Goal: Task Accomplishment & Management: Use online tool/utility

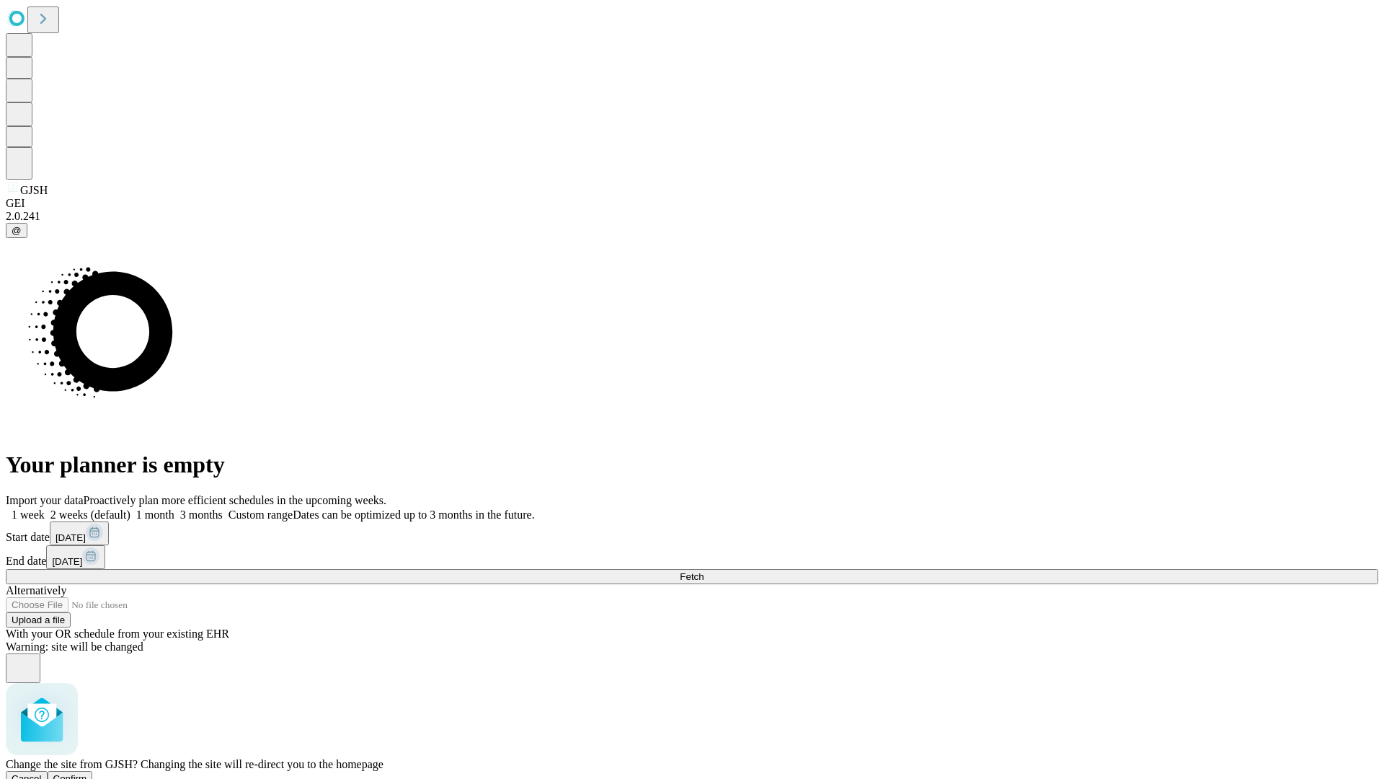
click at [87, 773] on span "Confirm" at bounding box center [70, 778] width 34 height 11
click at [45, 508] on label "1 week" at bounding box center [25, 514] width 39 height 12
click at [704, 571] on span "Fetch" at bounding box center [692, 576] width 24 height 11
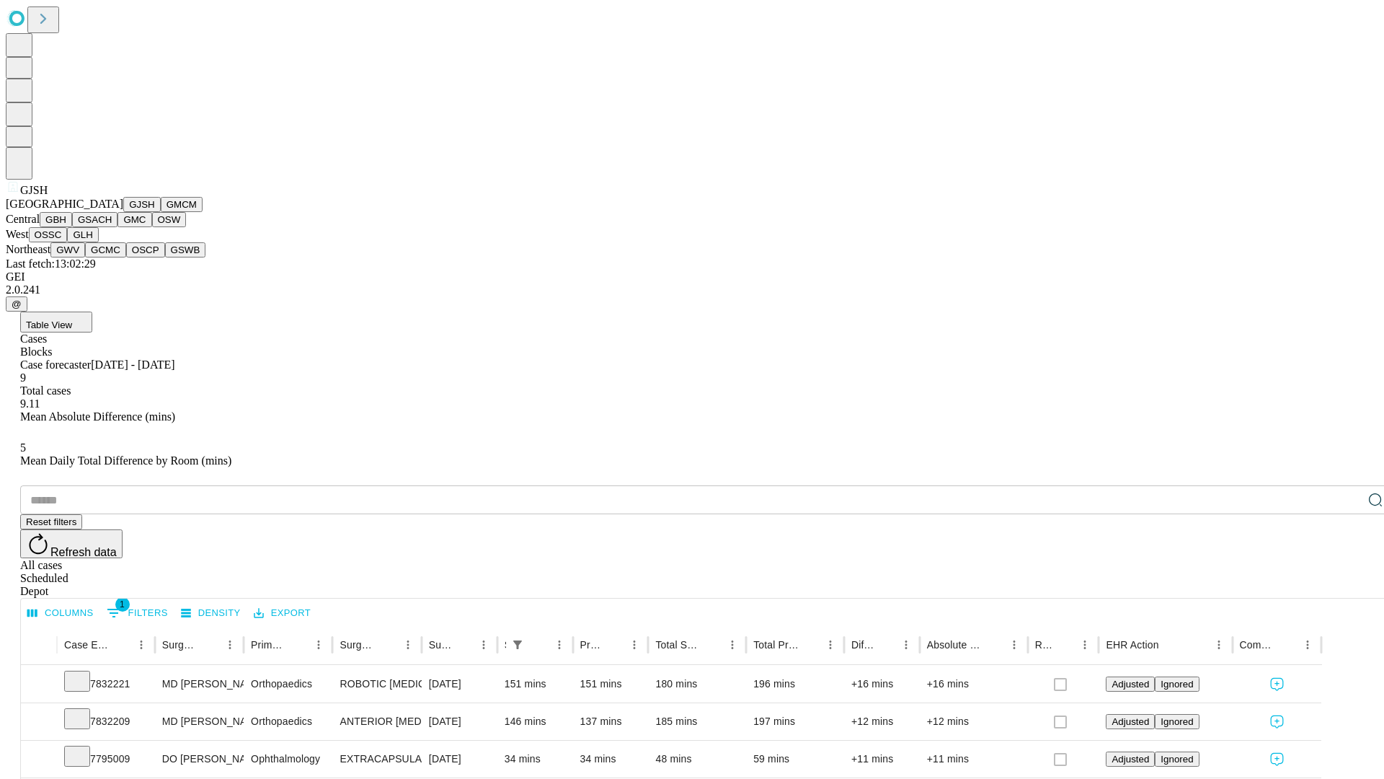
click at [161, 212] on button "GMCM" at bounding box center [182, 204] width 42 height 15
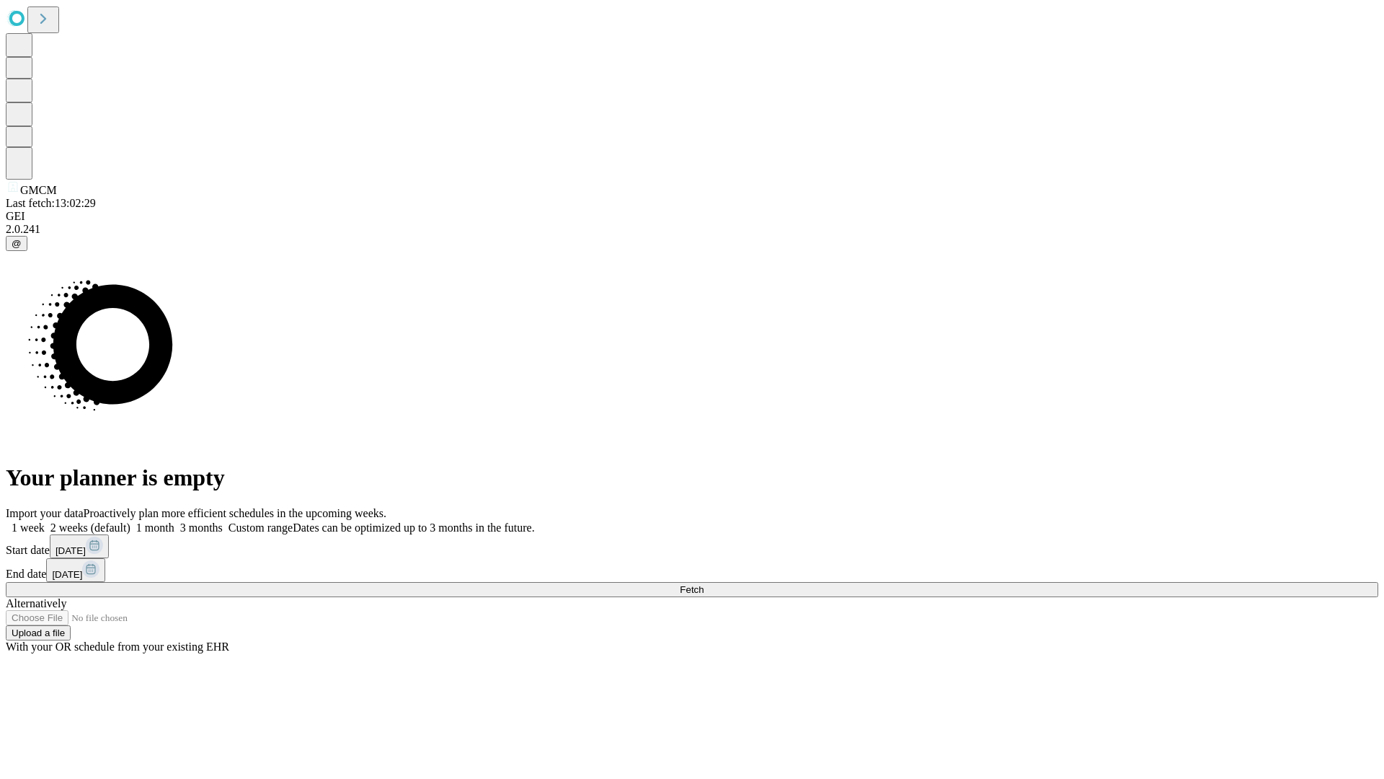
click at [45, 521] on label "1 week" at bounding box center [25, 527] width 39 height 12
click at [704, 584] on span "Fetch" at bounding box center [692, 589] width 24 height 11
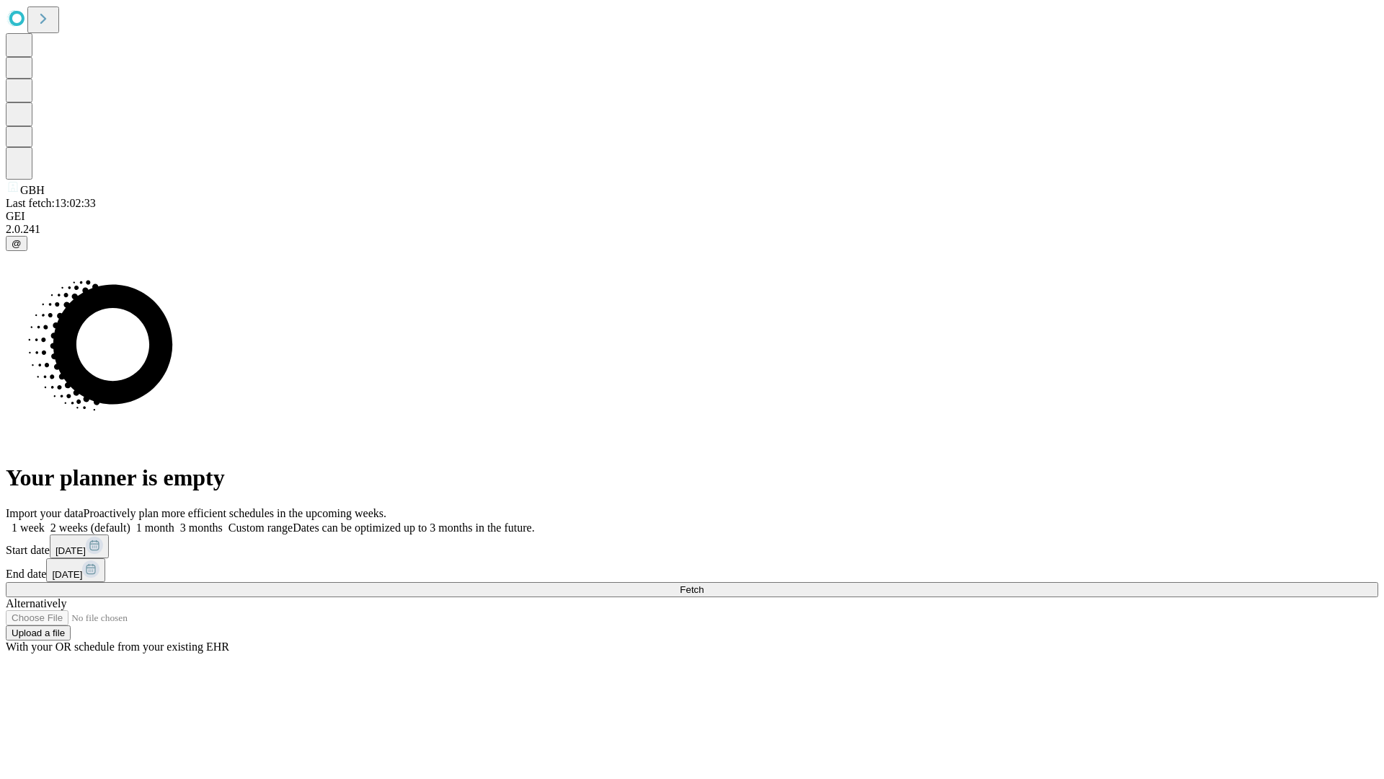
click at [45, 521] on label "1 week" at bounding box center [25, 527] width 39 height 12
click at [704, 584] on span "Fetch" at bounding box center [692, 589] width 24 height 11
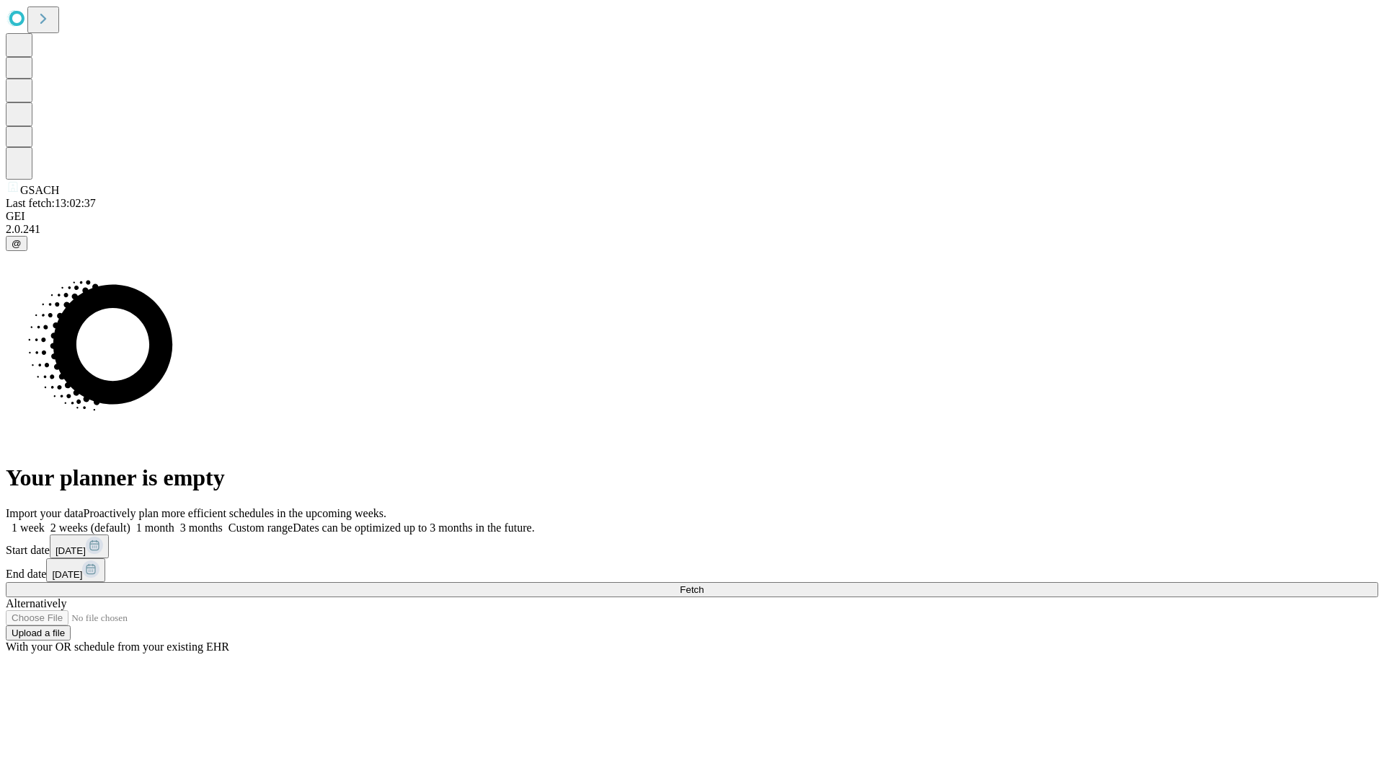
click at [704, 584] on span "Fetch" at bounding box center [692, 589] width 24 height 11
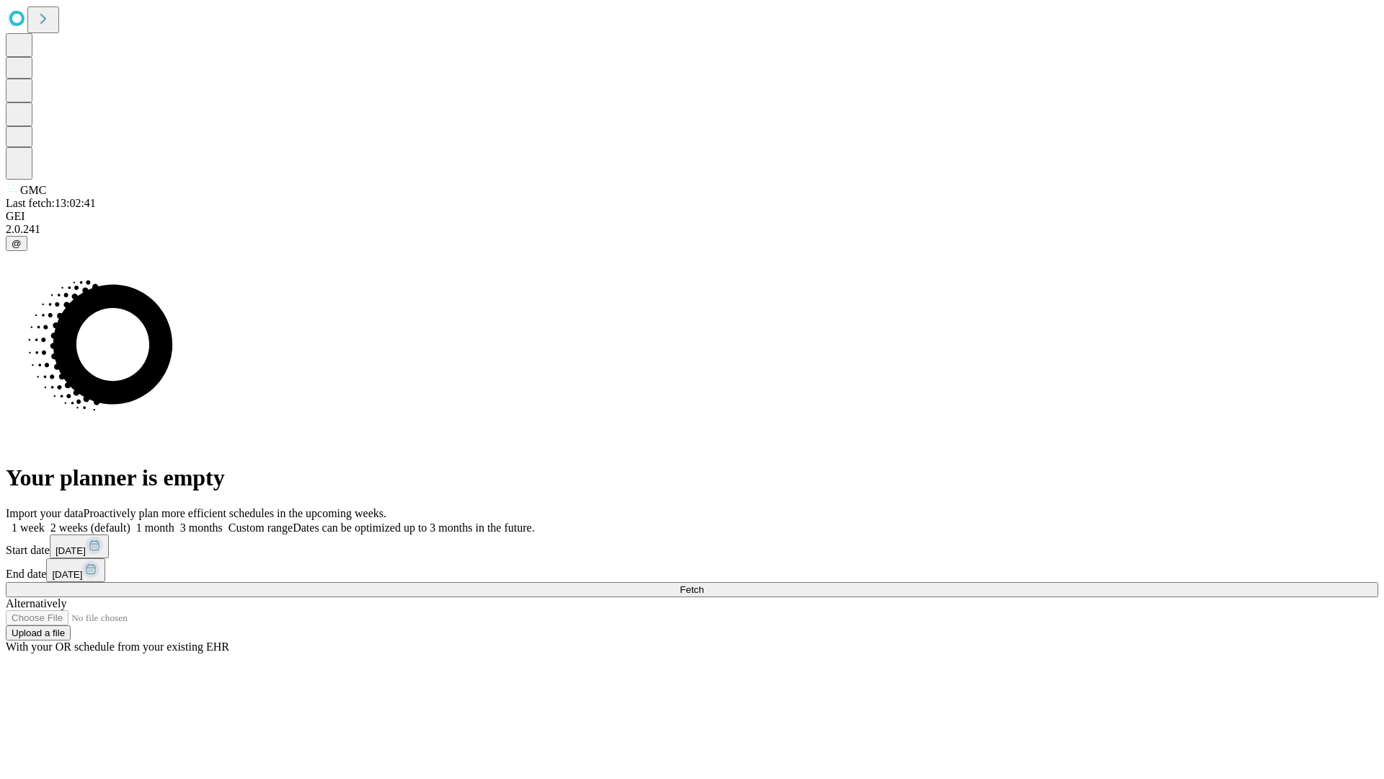
click at [45, 521] on label "1 week" at bounding box center [25, 527] width 39 height 12
click at [704, 584] on span "Fetch" at bounding box center [692, 589] width 24 height 11
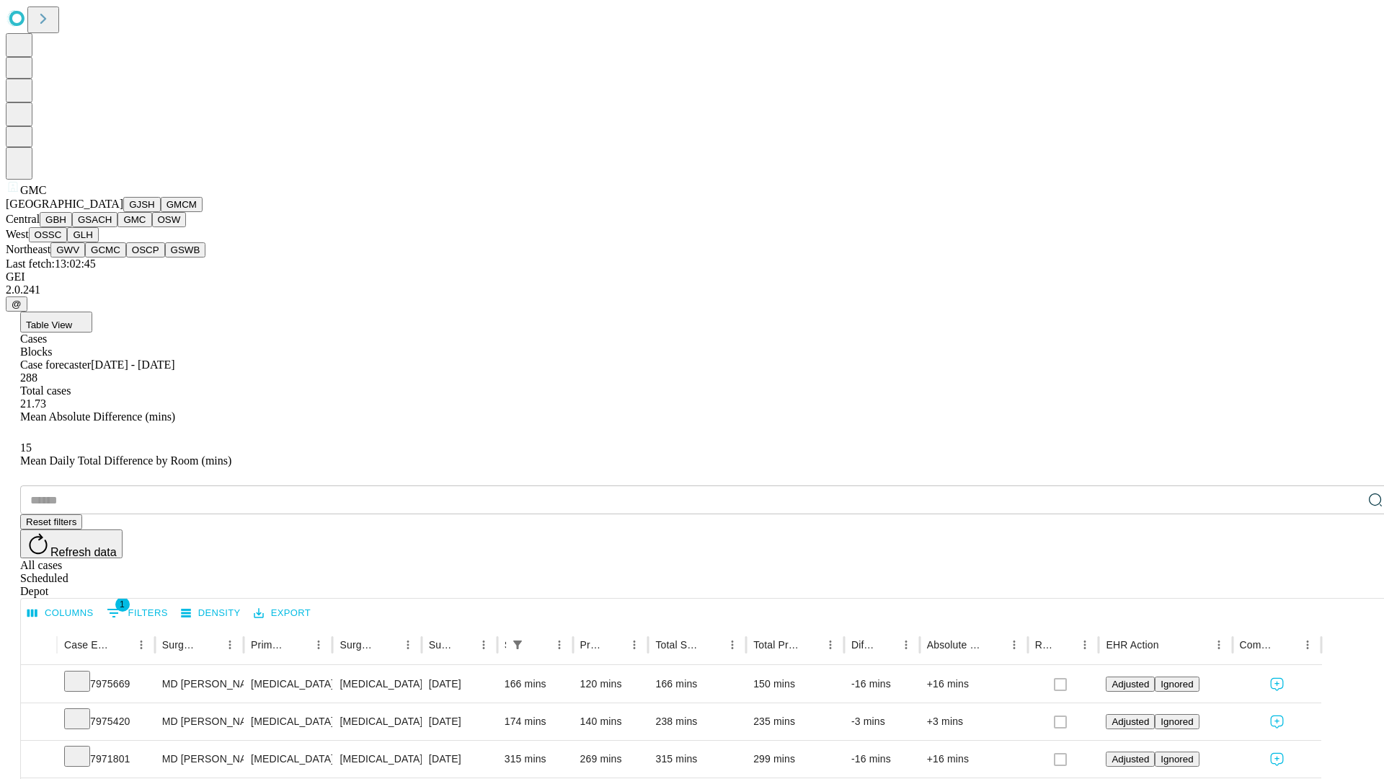
click at [152, 227] on button "OSW" at bounding box center [169, 219] width 35 height 15
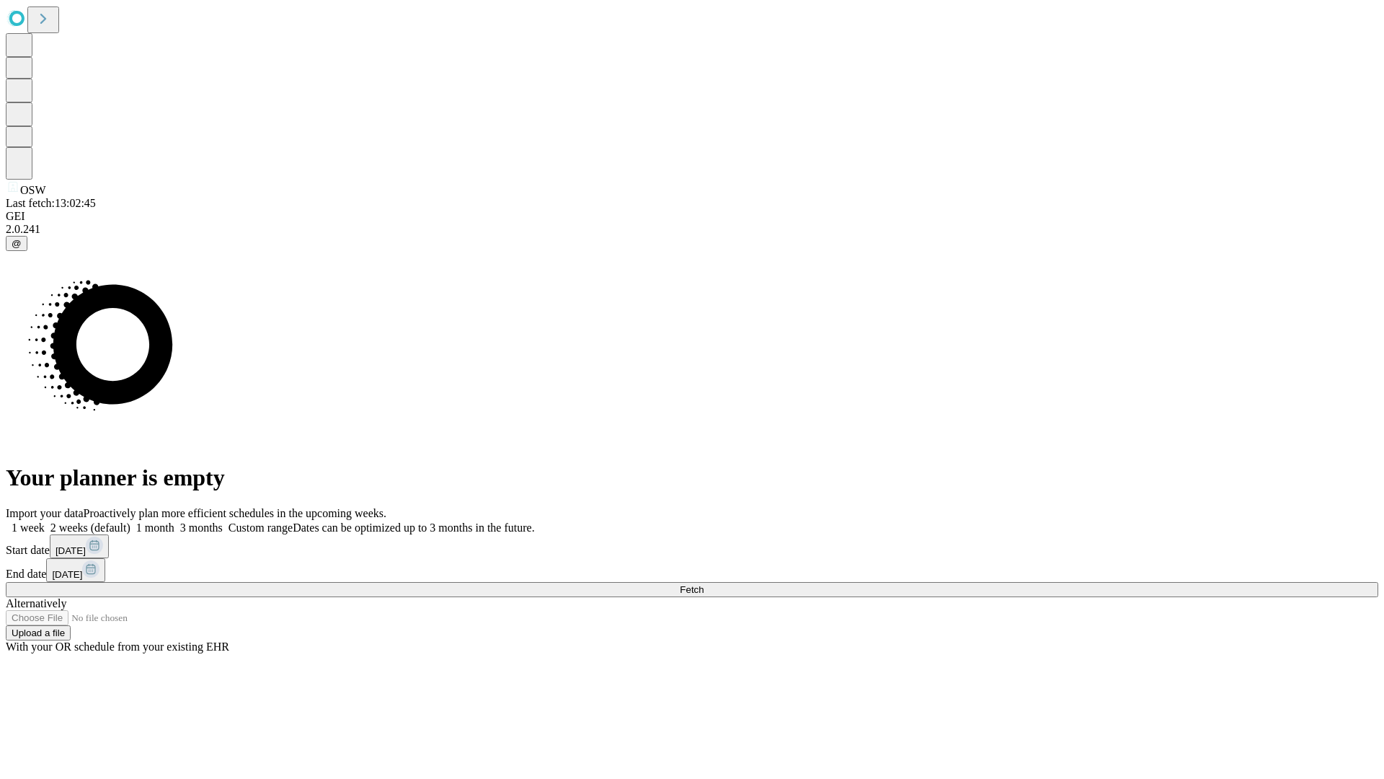
click at [45, 521] on label "1 week" at bounding box center [25, 527] width 39 height 12
click at [704, 584] on span "Fetch" at bounding box center [692, 589] width 24 height 11
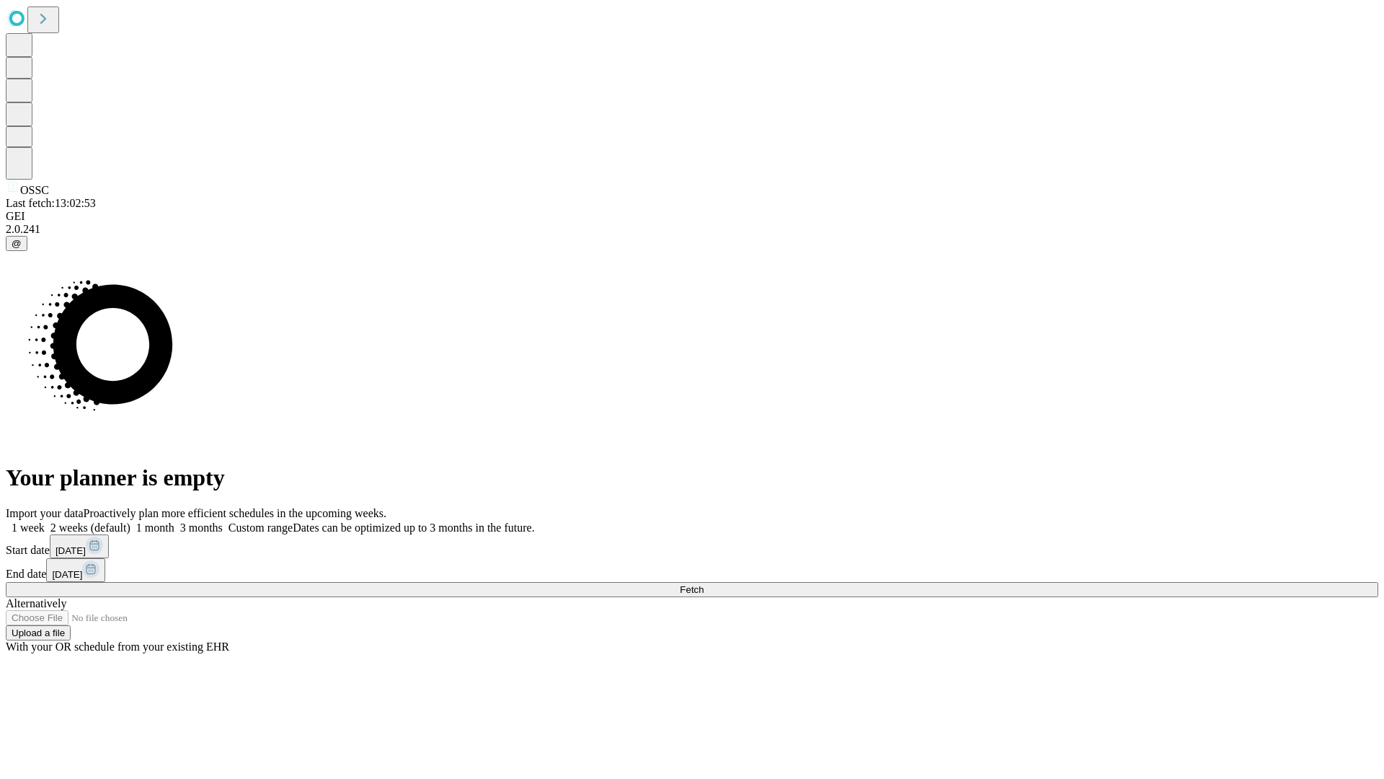
click at [45, 521] on label "1 week" at bounding box center [25, 527] width 39 height 12
click at [704, 584] on span "Fetch" at bounding box center [692, 589] width 24 height 11
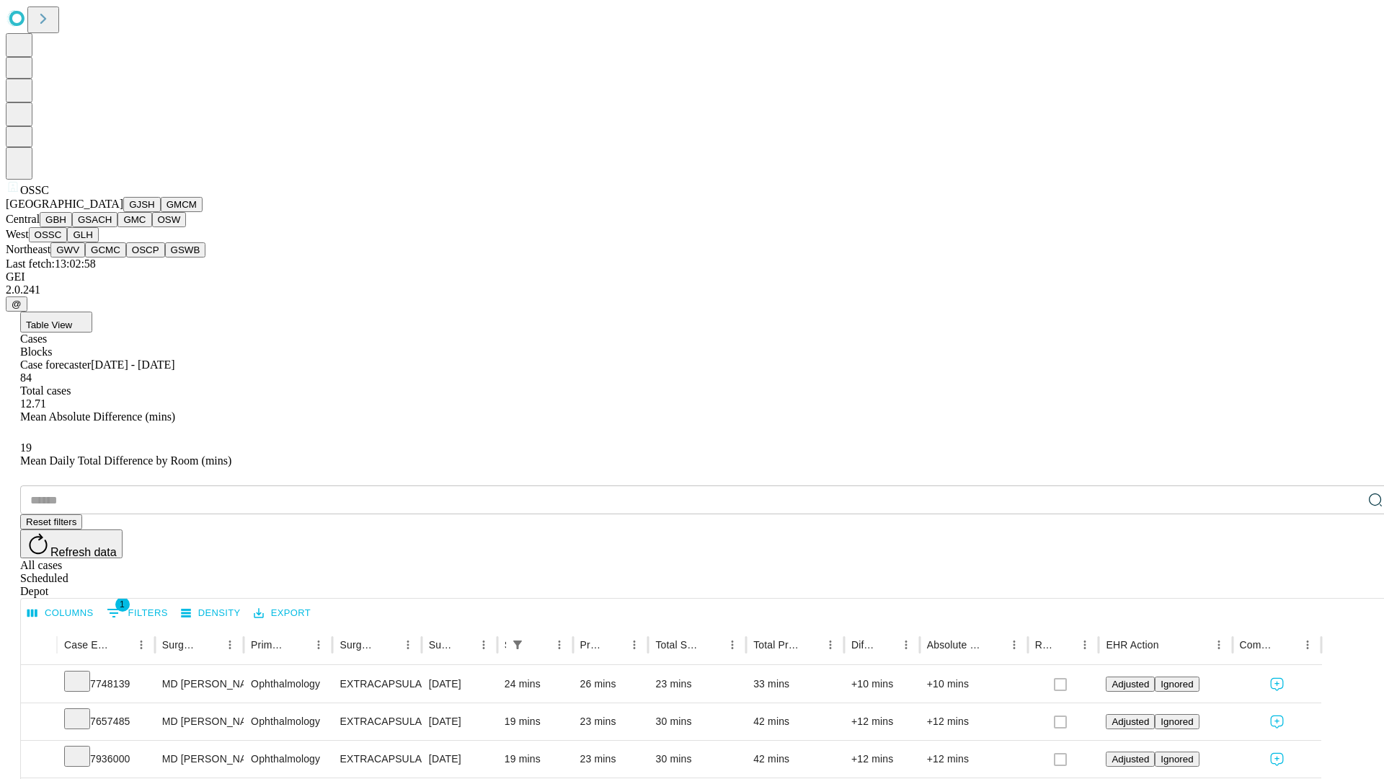
click at [98, 242] on button "GLH" at bounding box center [82, 234] width 31 height 15
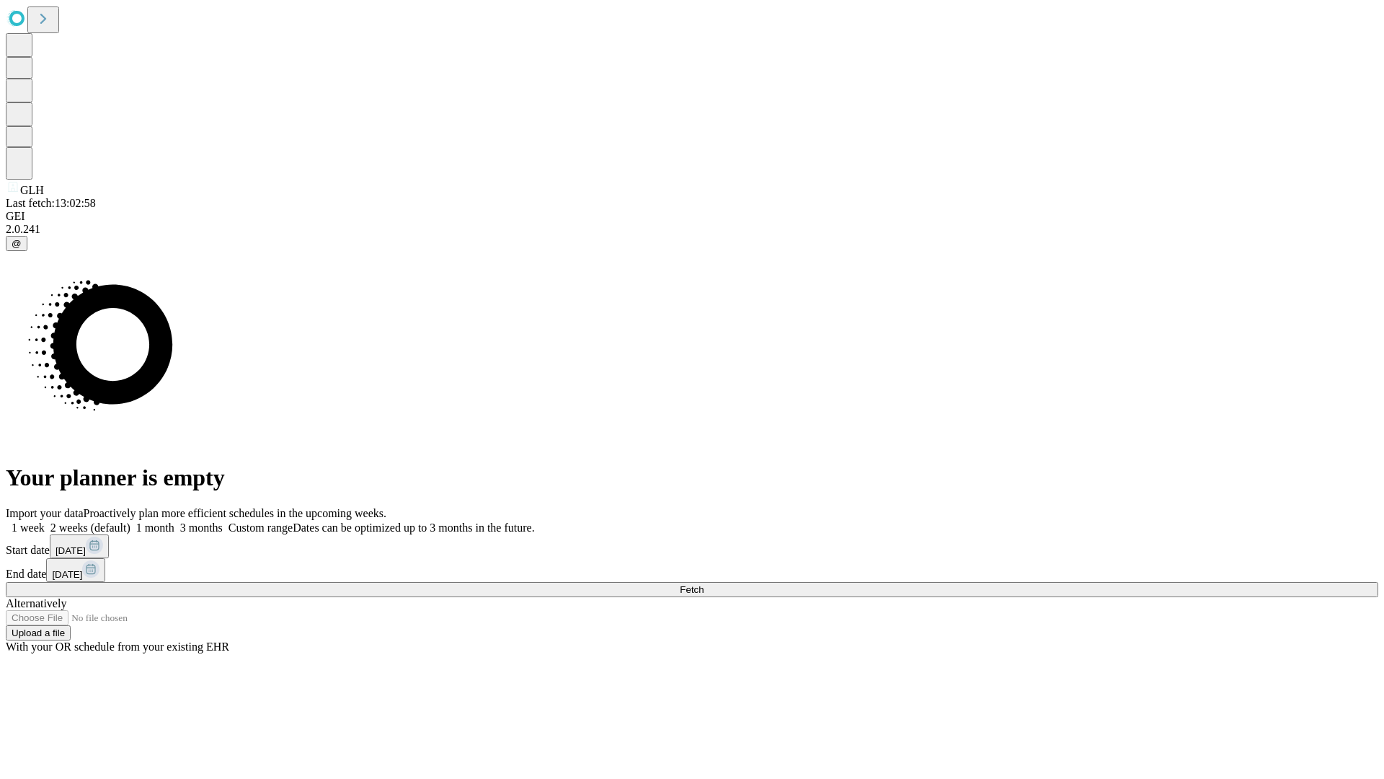
click at [45, 521] on label "1 week" at bounding box center [25, 527] width 39 height 12
click at [704, 584] on span "Fetch" at bounding box center [692, 589] width 24 height 11
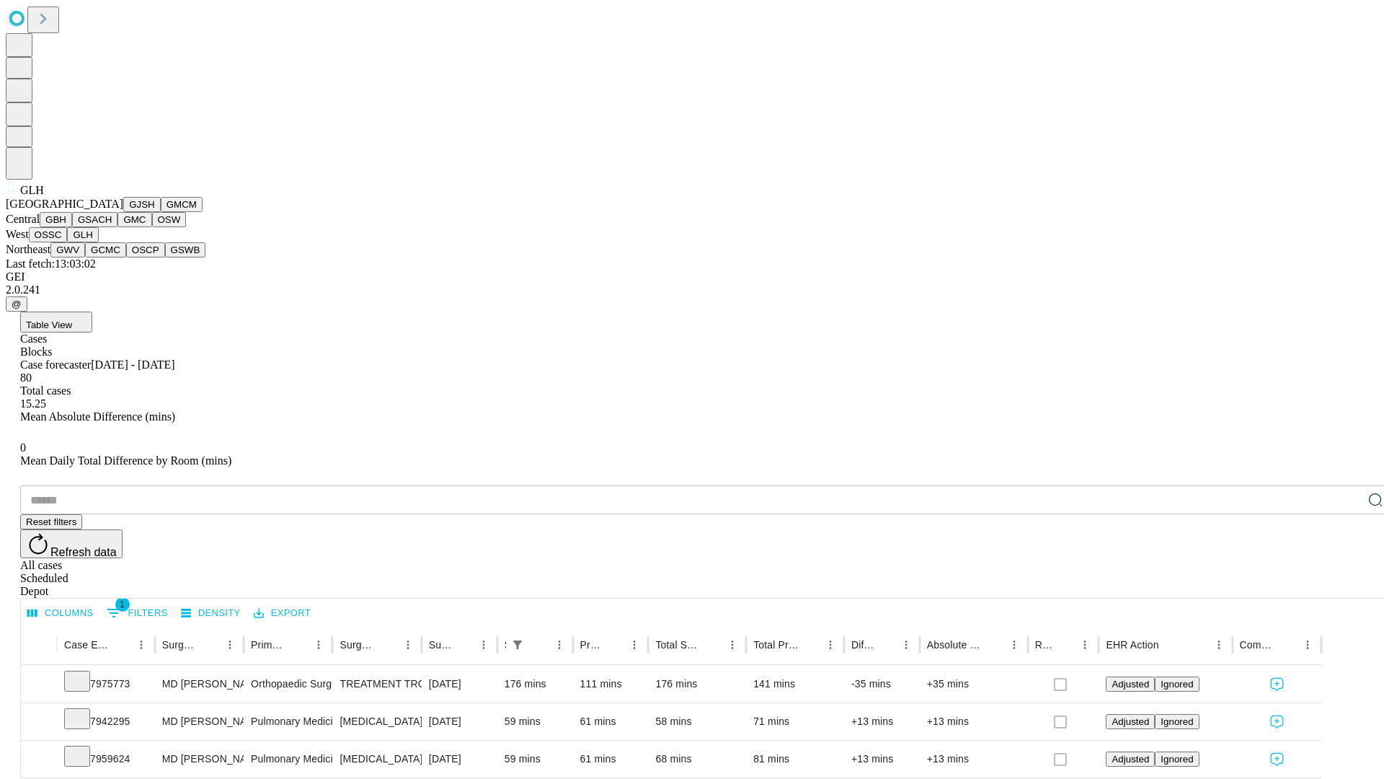
click at [85, 257] on button "GWV" at bounding box center [67, 249] width 35 height 15
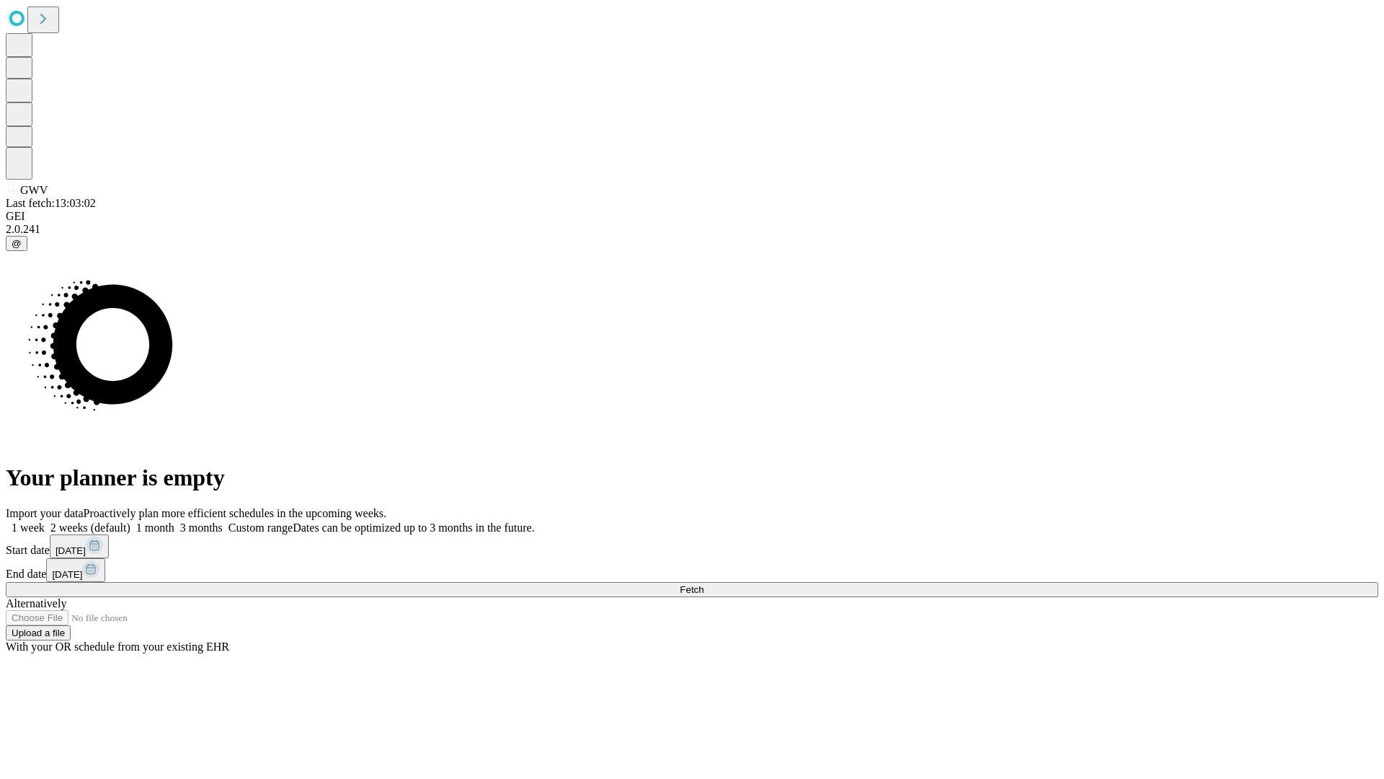
click at [45, 521] on label "1 week" at bounding box center [25, 527] width 39 height 12
click at [704, 584] on span "Fetch" at bounding box center [692, 589] width 24 height 11
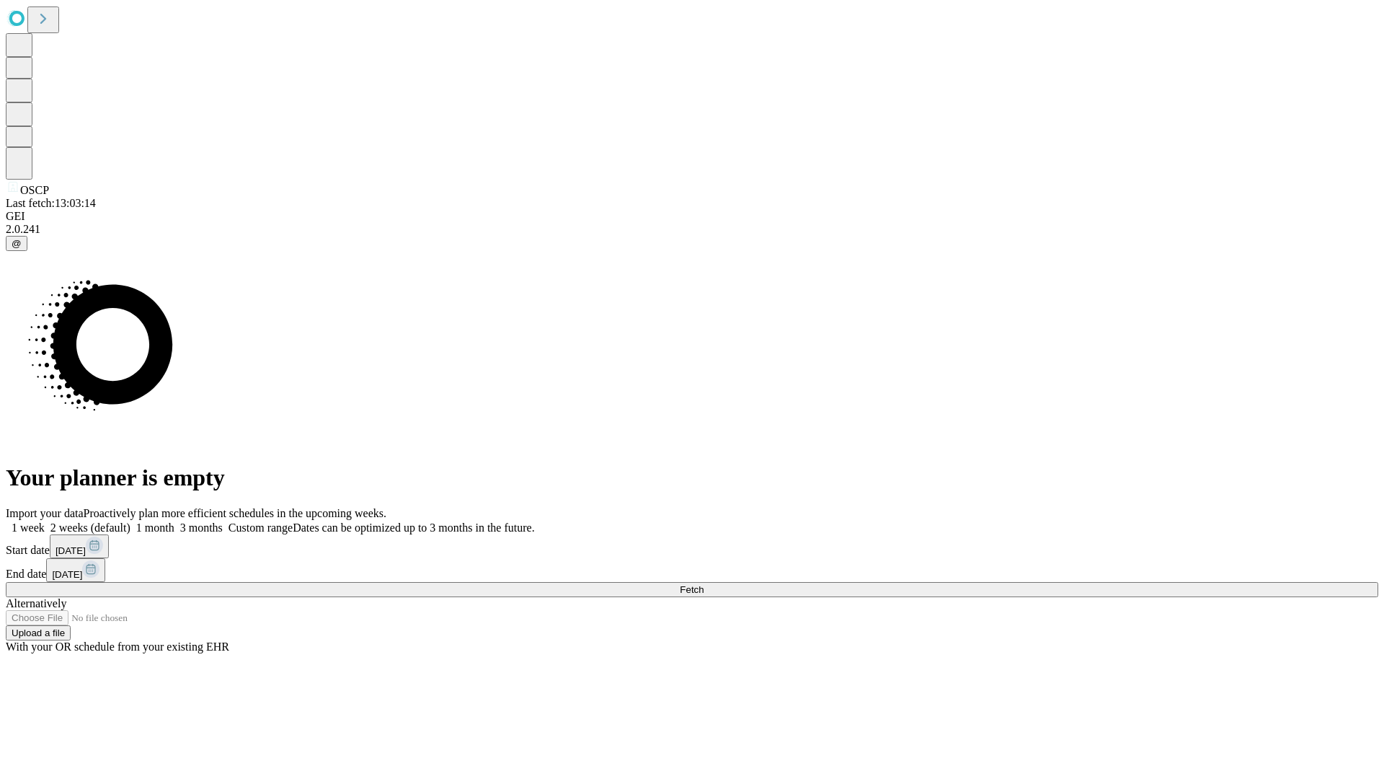
click at [45, 521] on label "1 week" at bounding box center [25, 527] width 39 height 12
click at [704, 584] on span "Fetch" at bounding box center [692, 589] width 24 height 11
